Goal: Check status: Check status

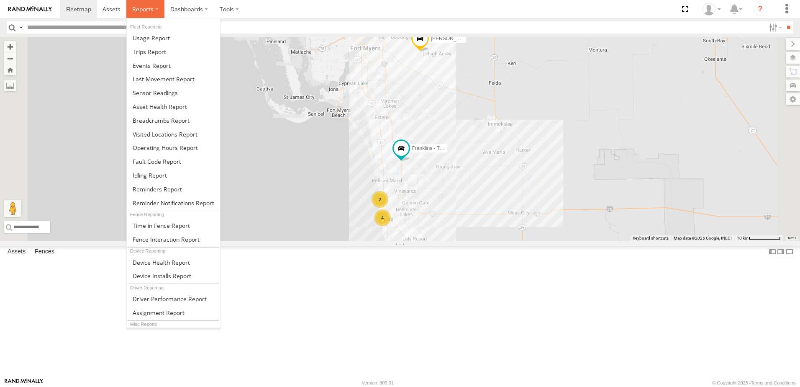
click at [152, 8] on span at bounding box center [142, 9] width 21 height 8
click at [156, 54] on span at bounding box center [149, 52] width 33 height 8
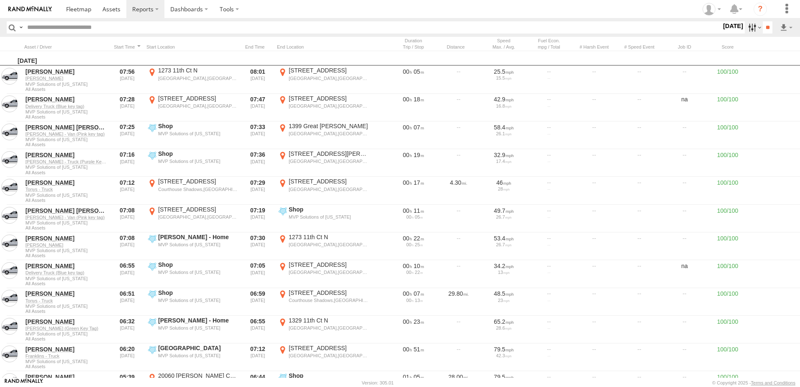
click at [749, 28] on label at bounding box center [754, 27] width 18 height 12
click at [0, 0] on label at bounding box center [0, 0] width 0 height 0
click at [767, 26] on input "**" at bounding box center [768, 27] width 10 height 12
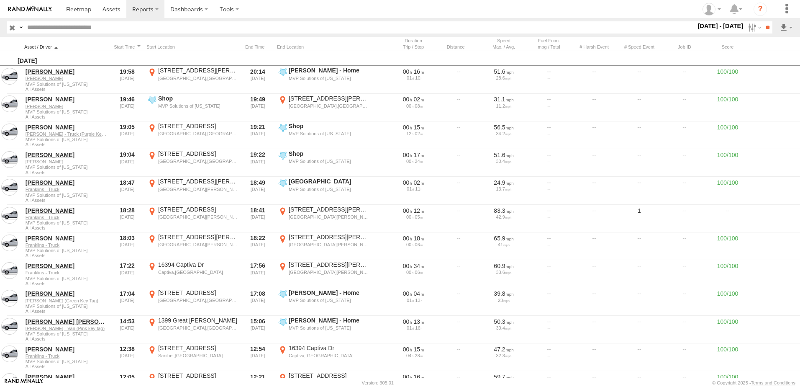
click at [57, 44] on div at bounding box center [66, 47] width 84 height 6
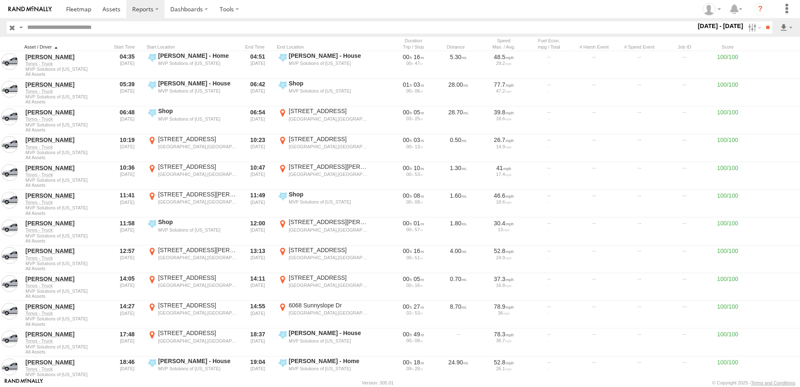
click at [55, 46] on div at bounding box center [66, 47] width 84 height 6
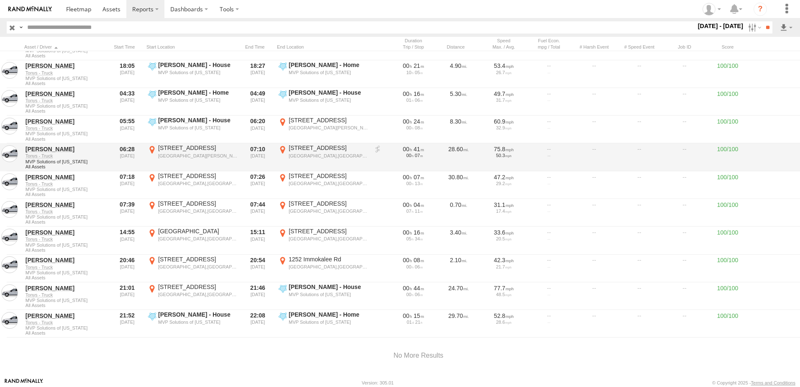
scroll to position [9708, 0]
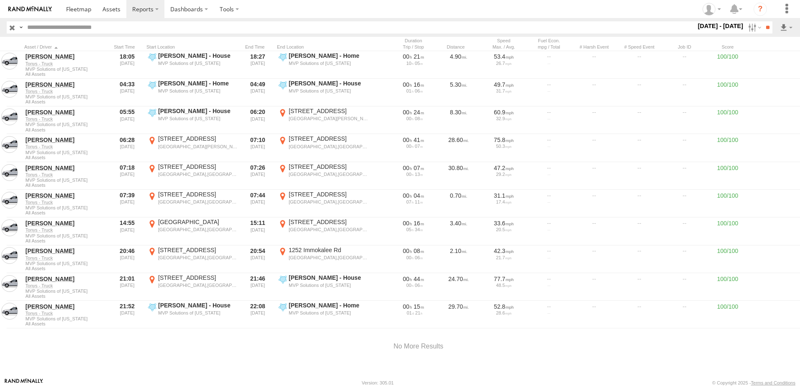
drag, startPoint x: 402, startPoint y: 2, endPoint x: 365, endPoint y: 10, distance: 37.5
